Goal: Navigation & Orientation: Find specific page/section

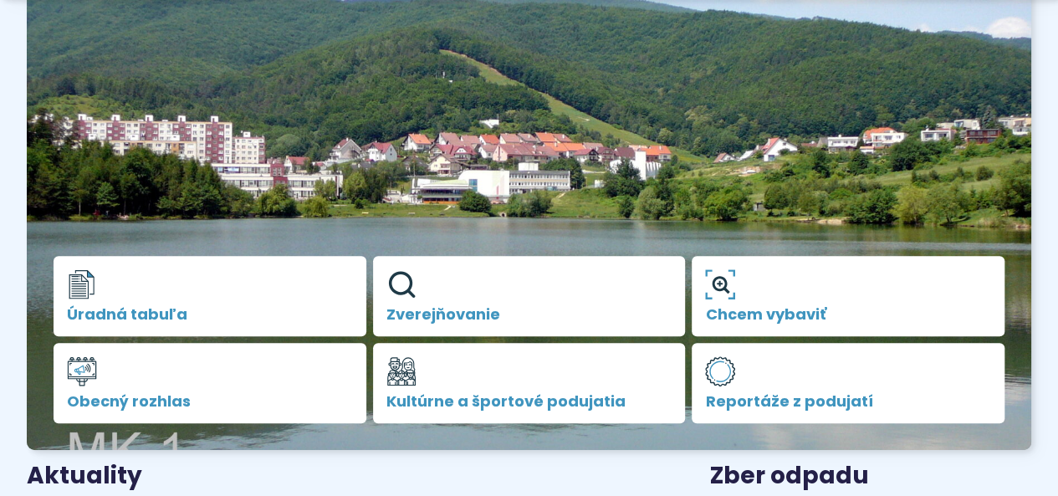
scroll to position [239, 0]
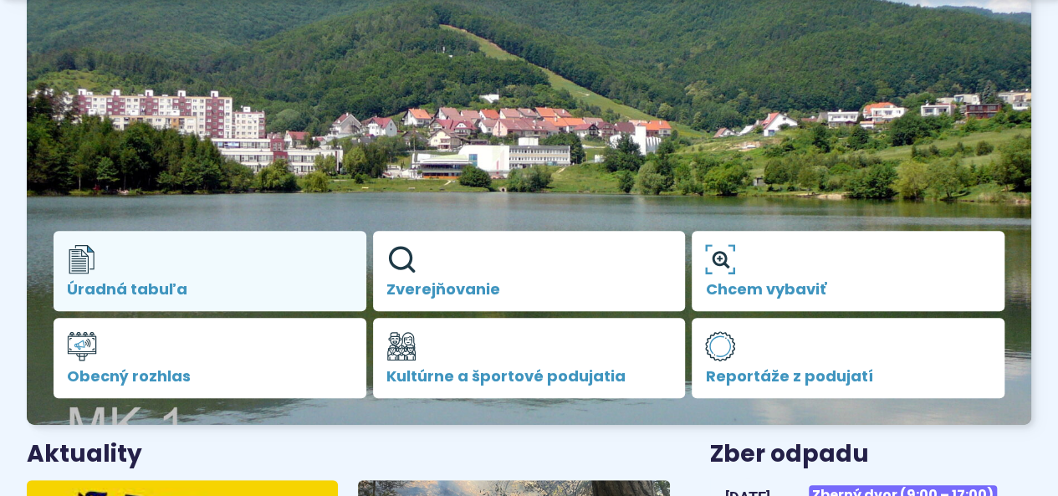
click at [120, 264] on link "Úradná tabuľa" at bounding box center [210, 271] width 313 height 80
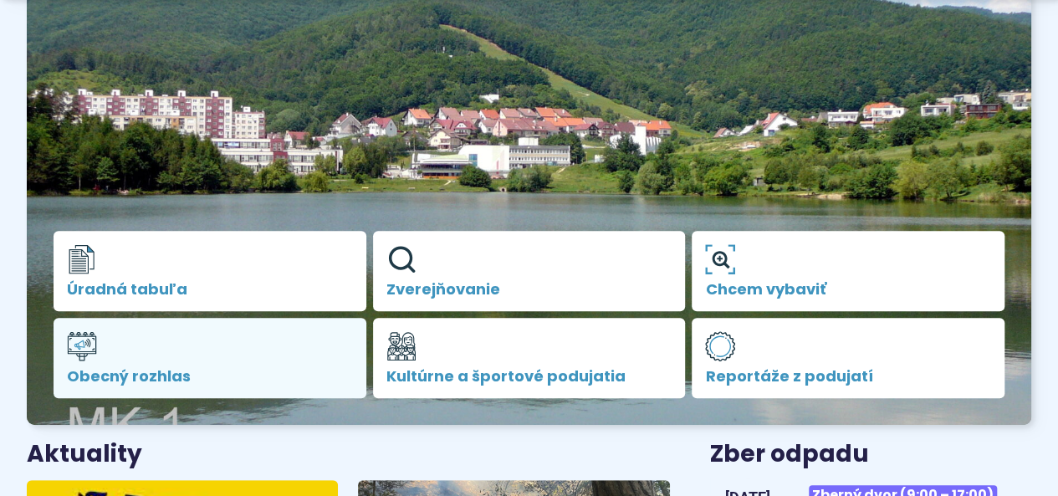
click at [184, 350] on link "Obecný rozhlas" at bounding box center [210, 358] width 313 height 80
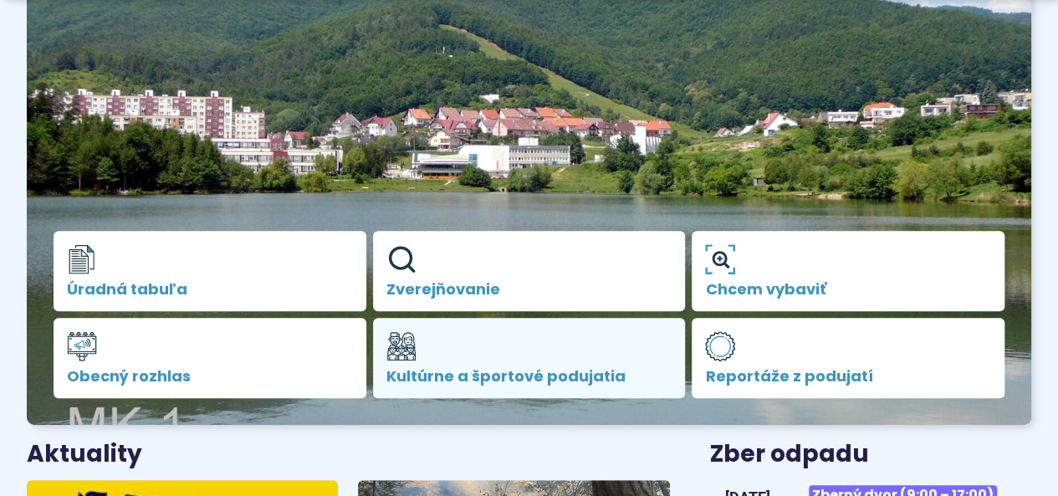
click at [480, 360] on link "Kultúrne a športové podujatia" at bounding box center [529, 358] width 313 height 80
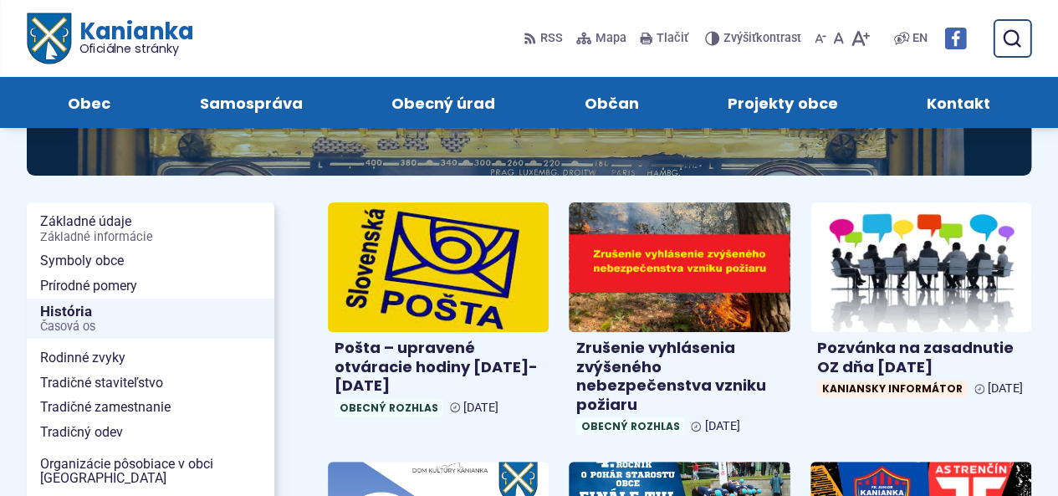
scroll to position [167, 0]
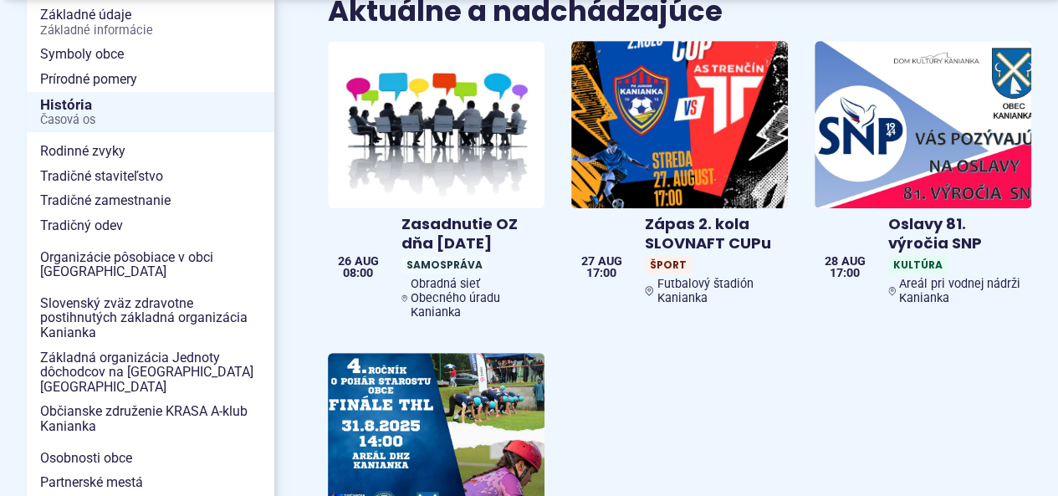
scroll to position [502, 0]
